Goal: Task Accomplishment & Management: Manage account settings

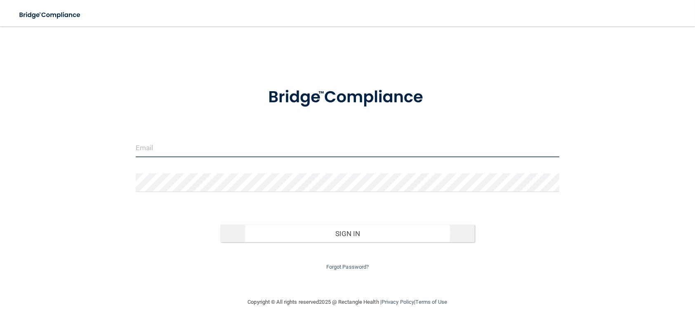
type input "[EMAIL_ADDRESS][PERSON_NAME][DOMAIN_NAME]"
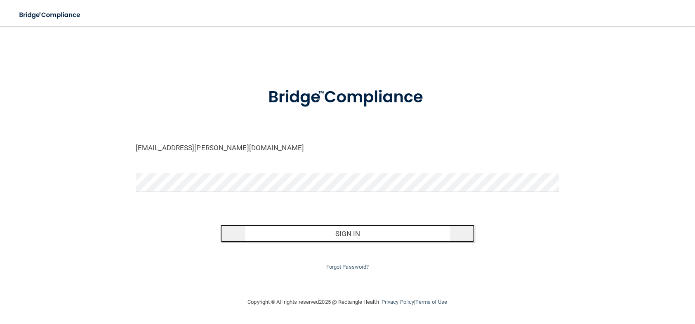
click at [355, 228] on button "Sign In" at bounding box center [347, 233] width 254 height 18
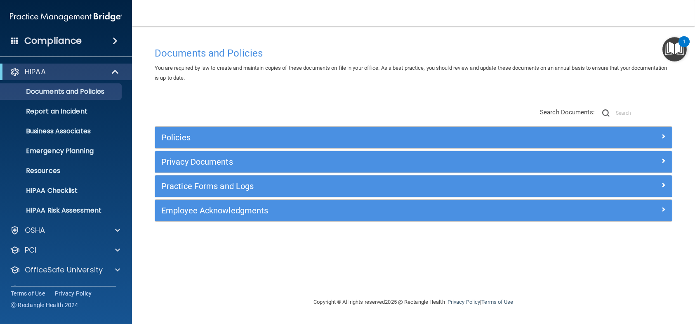
click at [353, 218] on div "Employee Acknowledgments" at bounding box center [413, 210] width 517 height 21
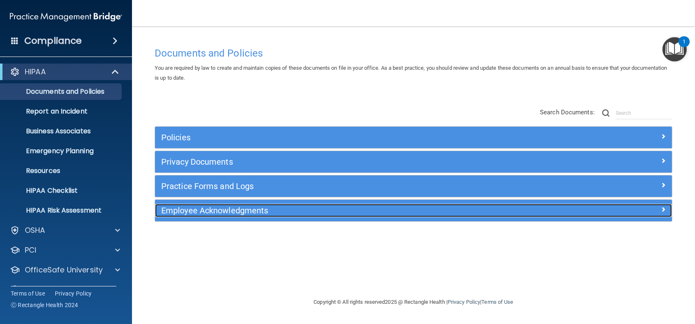
click at [354, 214] on h5 "Employee Acknowledgments" at bounding box center [349, 210] width 376 height 9
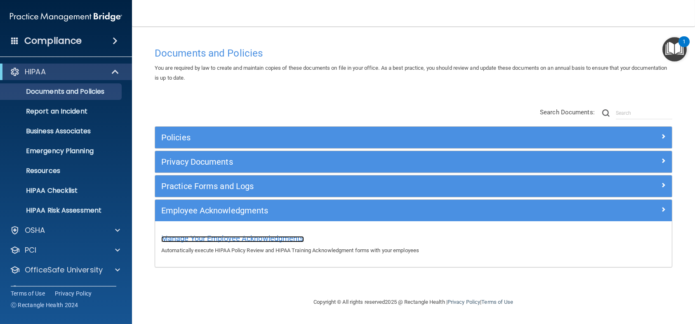
click at [300, 236] on span "Manage Your Employee Acknowledgments" at bounding box center [232, 238] width 143 height 9
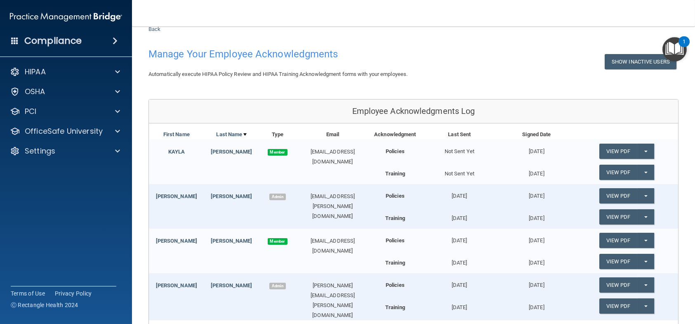
scroll to position [135, 0]
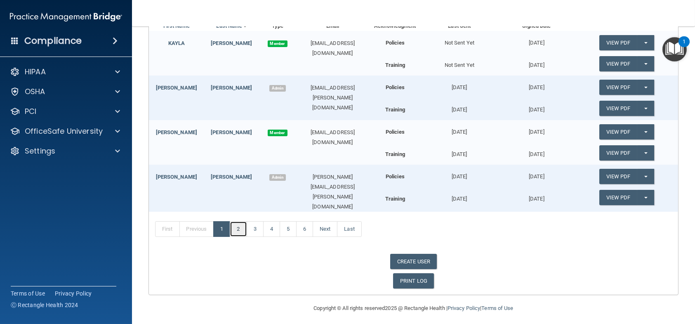
click at [243, 229] on link "2" at bounding box center [238, 229] width 17 height 16
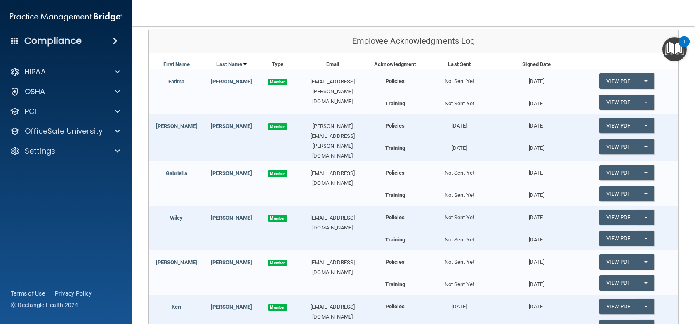
scroll to position [224, 0]
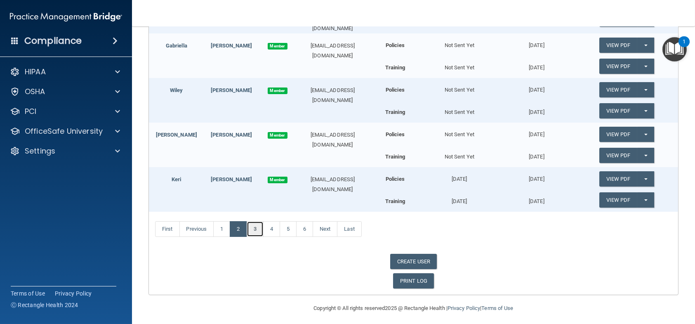
click at [263, 228] on link "3" at bounding box center [255, 229] width 17 height 16
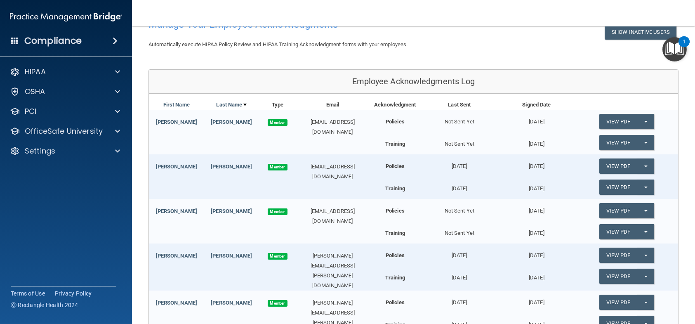
scroll to position [55, 0]
click at [622, 115] on link "View PDF" at bounding box center [619, 121] width 38 height 15
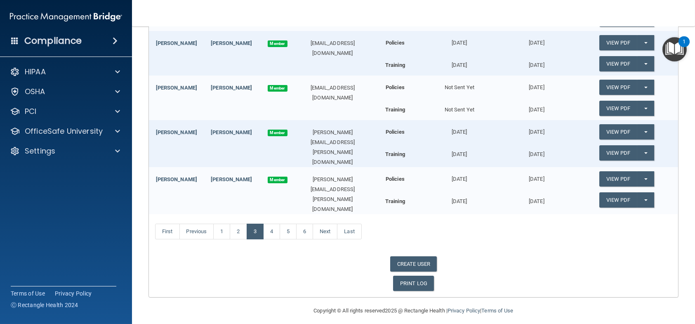
scroll to position [0, 0]
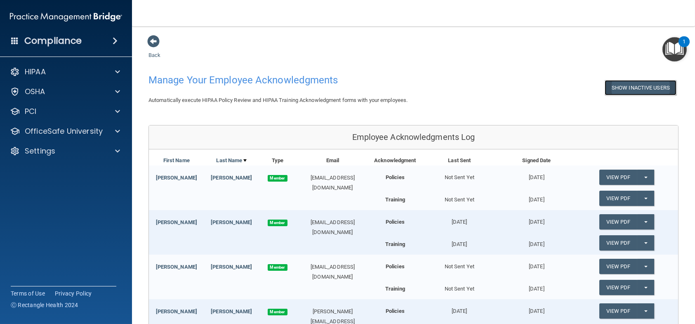
click at [638, 85] on button "Show Inactive Users" at bounding box center [641, 87] width 72 height 15
click at [635, 91] on button "Hide Inactive Users" at bounding box center [643, 87] width 68 height 15
